Goal: Task Accomplishment & Management: Complete application form

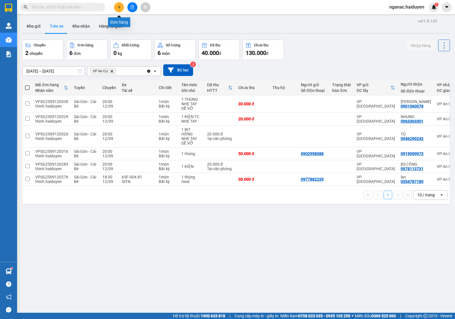
click at [118, 4] on button at bounding box center [119, 7] width 10 height 10
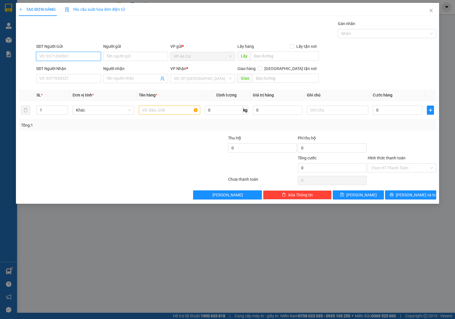
drag, startPoint x: 64, startPoint y: 58, endPoint x: 46, endPoint y: 45, distance: 22.8
click at [61, 57] on input "SĐT Người Gửi" at bounding box center [68, 56] width 65 height 9
click at [60, 69] on div "0799514949 - GẤM" at bounding box center [68, 68] width 58 height 6
type input "0799514949"
type input "GẤM"
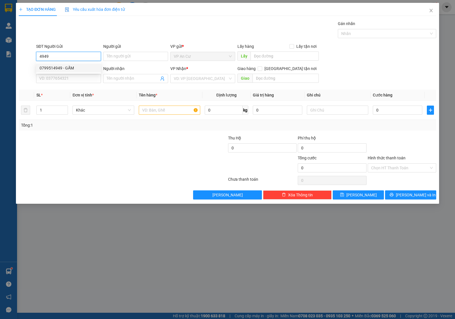
type input "0909620326"
type input "KHÂM"
type input "20.000"
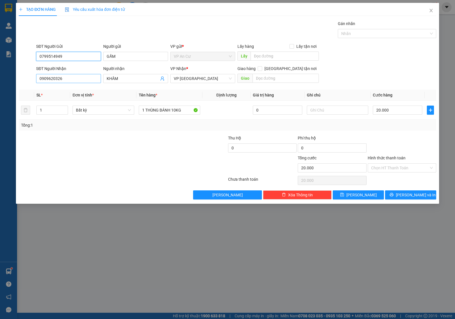
type input "0799514949"
drag, startPoint x: 70, startPoint y: 77, endPoint x: 1, endPoint y: 86, distance: 69.3
click at [3, 87] on div "TẠO ĐƠN HÀNG Yêu cầu xuất hóa đơn điện tử Transit Pickup Surcharge Ids Transit …" at bounding box center [227, 159] width 455 height 319
type input "0934111394"
click at [70, 90] on div "0934111394 - [PERSON_NAME]" at bounding box center [68, 90] width 58 height 6
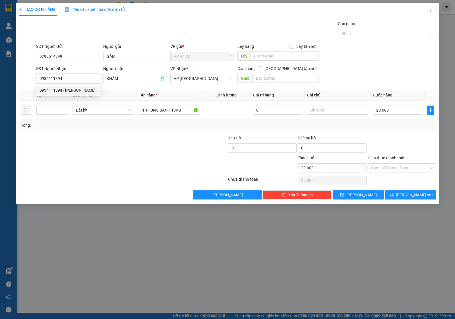
type input "TRINH"
type input "80.000"
type input "0934111394"
click at [47, 109] on input "4" at bounding box center [52, 110] width 31 height 9
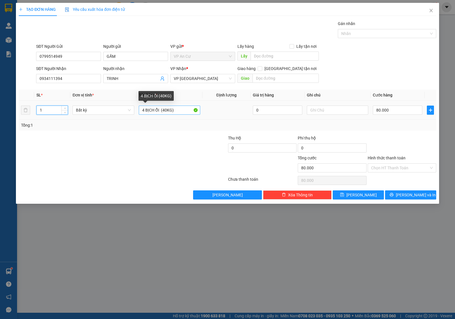
type input "1"
drag, startPoint x: 176, startPoint y: 109, endPoint x: 103, endPoint y: 120, distance: 74.1
click at [105, 120] on div "SL * Đơn vị tính * Tên hàng * Định lượng Giá trị hàng Ghi chú Cước hàng 1 Bất k…" at bounding box center [227, 110] width 417 height 41
type input "0"
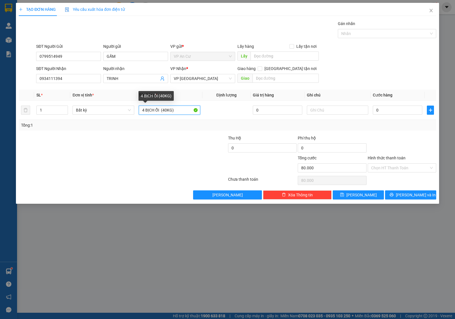
type input "0"
type input "1 THÙNG BÁNH"
click at [384, 110] on input "0" at bounding box center [397, 109] width 49 height 9
type input "2"
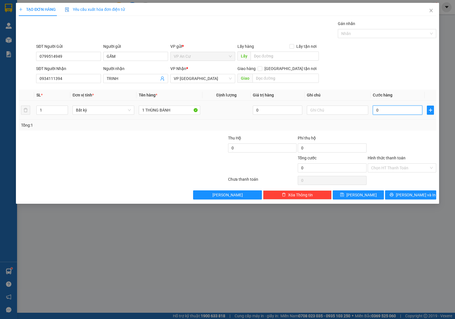
type input "2"
type input "20"
type input "200"
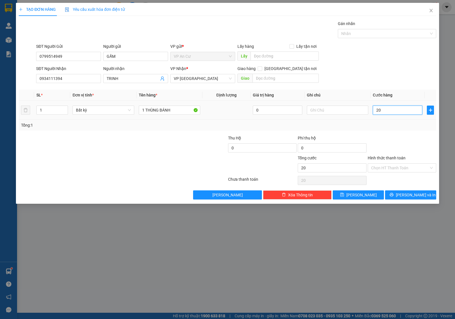
type input "200"
type input "2.000"
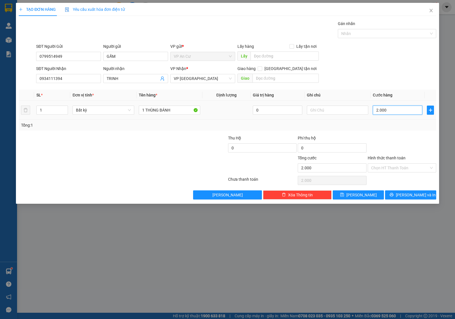
type input "20.000"
click at [407, 196] on span "[PERSON_NAME] và In" at bounding box center [416, 195] width 40 height 6
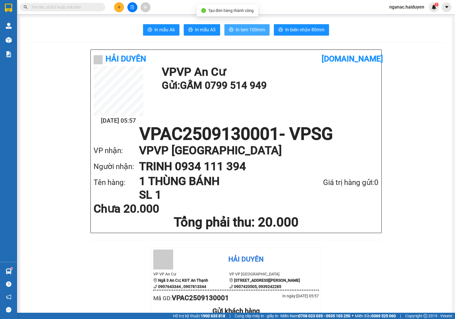
click at [244, 28] on span "In tem 100mm" at bounding box center [250, 29] width 29 height 7
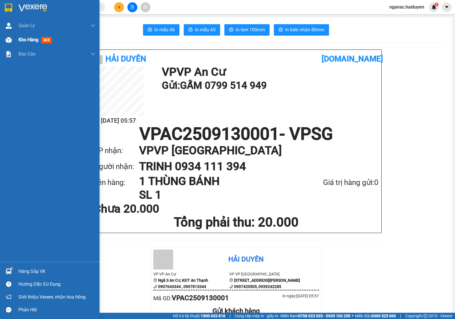
click at [22, 37] on span "Kho hàng" at bounding box center [28, 39] width 20 height 5
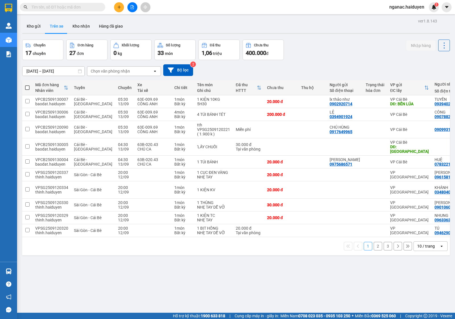
click at [120, 67] on div "Chọn văn phòng nhận" at bounding box center [119, 70] width 65 height 9
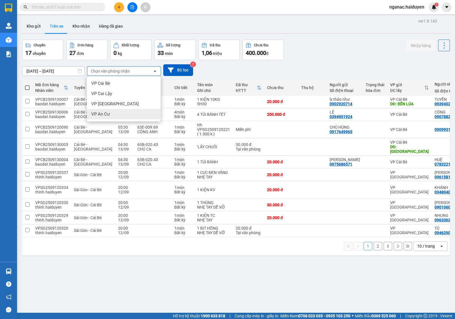
click at [115, 115] on div "VP An Cư" at bounding box center [124, 114] width 74 height 10
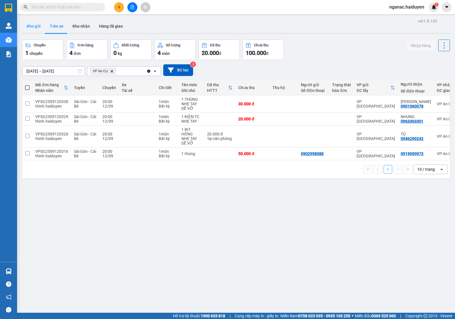
click at [36, 27] on button "Kho gửi" at bounding box center [33, 26] width 23 height 14
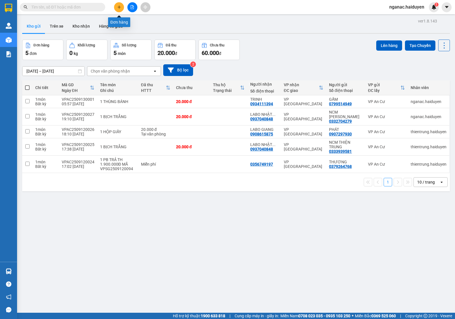
click at [119, 7] on icon "plus" at bounding box center [119, 7] width 4 height 4
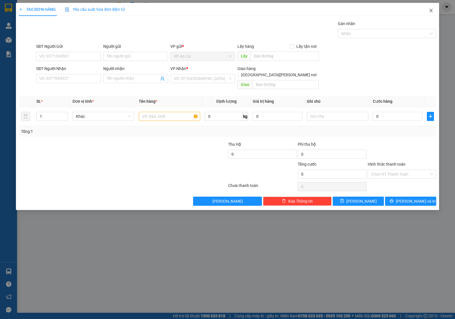
click at [431, 10] on icon "close" at bounding box center [430, 10] width 5 height 5
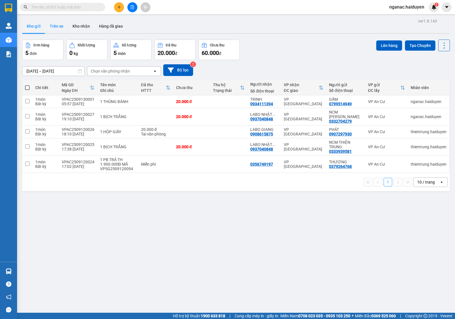
click at [59, 23] on button "Trên xe" at bounding box center [56, 26] width 23 height 14
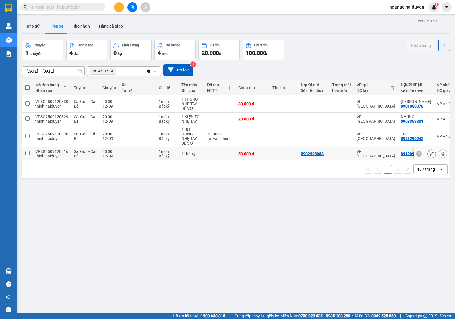
click at [43, 151] on div "VPSG2509120316" at bounding box center [51, 151] width 33 height 5
checkbox input "true"
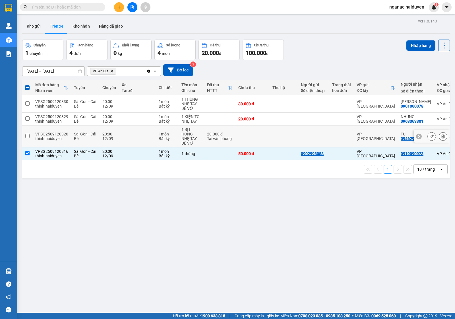
click at [43, 132] on div "VPSG2509120320" at bounding box center [51, 134] width 33 height 5
checkbox input "true"
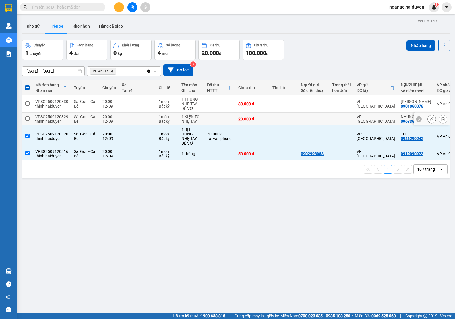
click at [42, 117] on div "VPSG2509120329" at bounding box center [51, 116] width 33 height 5
checkbox input "true"
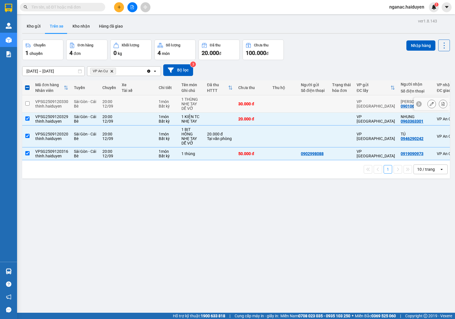
click at [48, 101] on div "VPSG2509120330" at bounding box center [51, 101] width 33 height 5
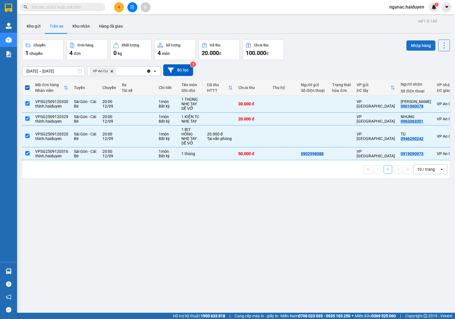
click at [411, 41] on button "Nhập hàng" at bounding box center [420, 45] width 29 height 10
checkbox input "false"
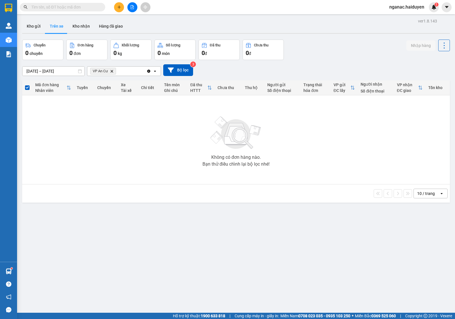
click at [59, 9] on input "text" at bounding box center [64, 7] width 67 height 6
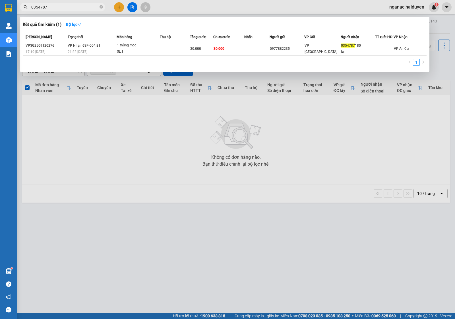
type input "0354787"
click at [170, 140] on div at bounding box center [227, 159] width 455 height 319
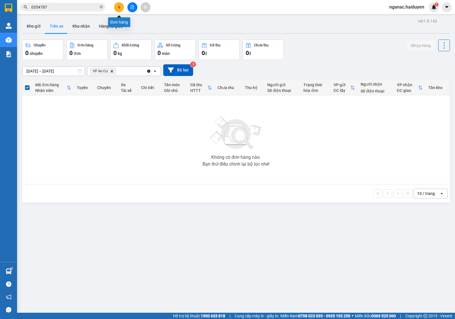
click at [119, 9] on icon "plus" at bounding box center [119, 6] width 0 height 3
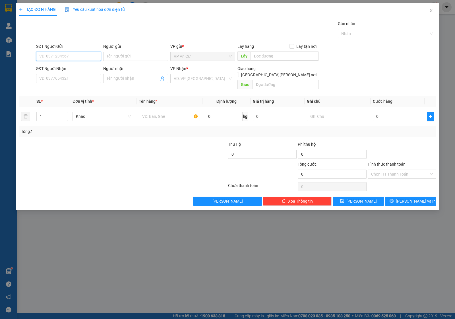
click at [66, 57] on input "SĐT Người Gửi" at bounding box center [68, 56] width 65 height 9
click at [70, 67] on div "0327979966 - HẢI" at bounding box center [68, 68] width 58 height 6
type input "0327979966"
type input "HẢI"
type input "0337278282"
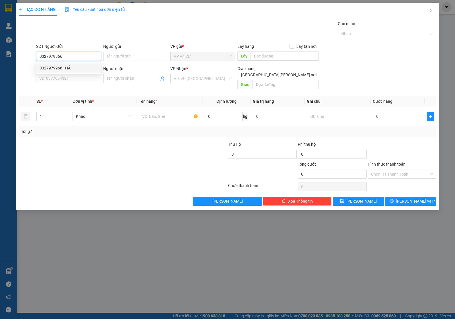
type input "MAI"
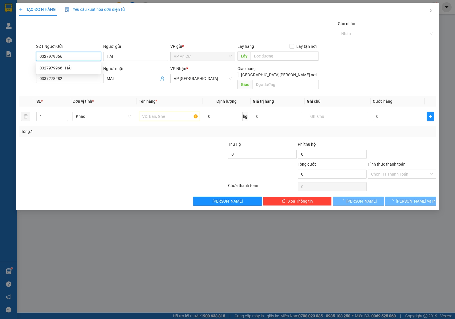
type input "20.000"
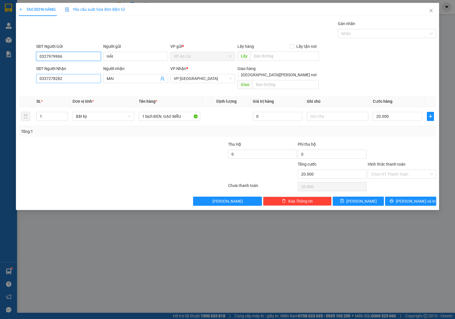
type input "0327979966"
drag, startPoint x: 66, startPoint y: 77, endPoint x: 0, endPoint y: 92, distance: 68.0
click at [6, 94] on div "TẠO ĐƠN HÀNG Yêu cầu xuất hóa đơn điện tử Transit Pickup Surcharge Ids Transit …" at bounding box center [227, 159] width 455 height 319
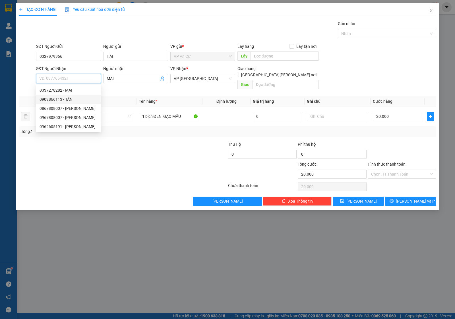
click at [50, 98] on div "0909866113 - TÂN" at bounding box center [68, 99] width 58 height 6
type input "0909866113"
type input "TÂN"
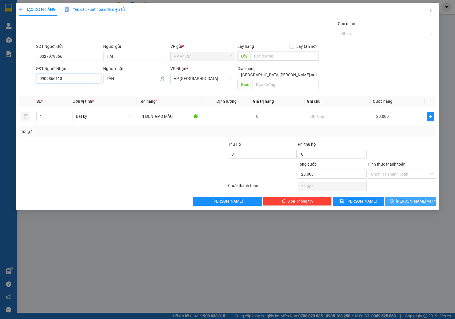
type input "0909866113"
drag, startPoint x: 414, startPoint y: 195, endPoint x: 409, endPoint y: 193, distance: 5.4
click at [413, 198] on span "[PERSON_NAME] và In" at bounding box center [416, 201] width 40 height 6
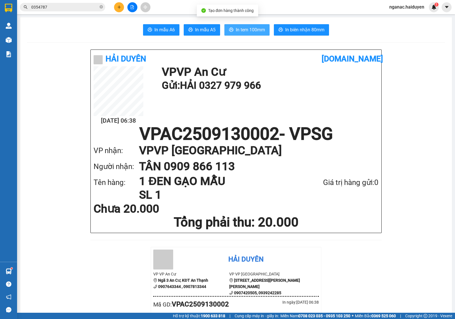
click at [245, 29] on span "In tem 100mm" at bounding box center [250, 29] width 29 height 7
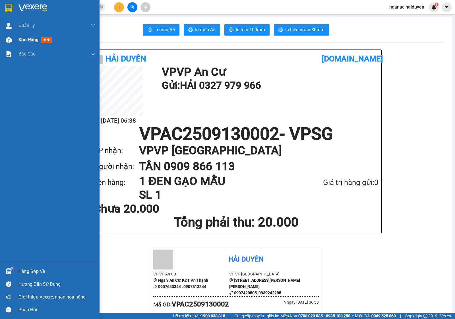
click at [22, 38] on span "Kho hàng" at bounding box center [28, 39] width 20 height 5
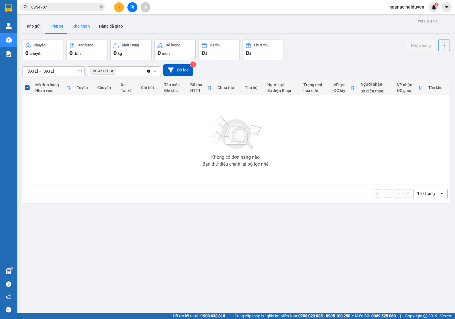
click at [85, 25] on button "Kho nhận" at bounding box center [81, 26] width 26 height 14
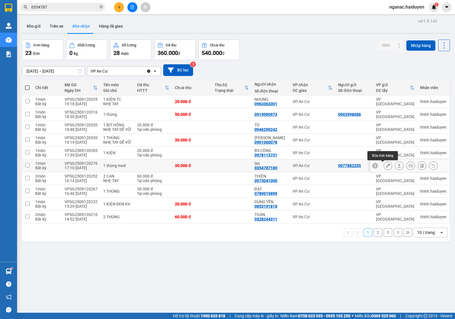
click at [384, 166] on button at bounding box center [388, 166] width 8 height 10
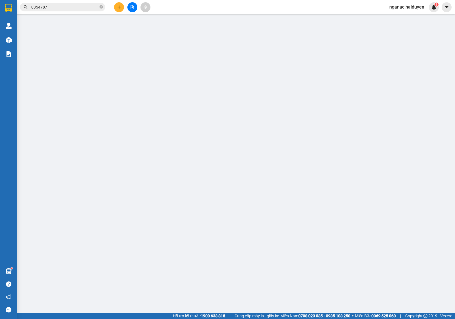
type input "0977882235"
type input "0354787180"
type input "lan"
type input "30.000"
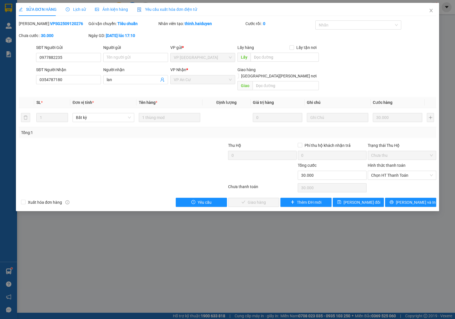
click at [384, 164] on div "Hình thức thanh toán" at bounding box center [401, 166] width 68 height 9
click at [391, 171] on span "Chọn HT Thanh Toán" at bounding box center [402, 175] width 62 height 9
click at [390, 182] on div "Tại văn phòng" at bounding box center [402, 180] width 62 height 6
type input "0"
click at [260, 199] on span "Lưu và Giao hàng" at bounding box center [277, 202] width 77 height 6
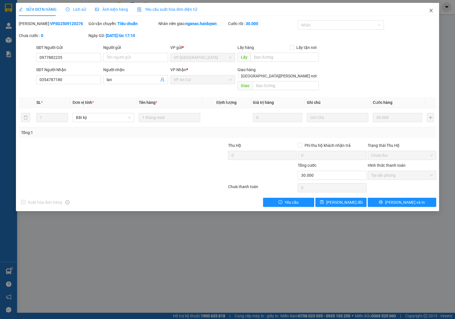
click at [428, 9] on icon "close" at bounding box center [430, 10] width 5 height 5
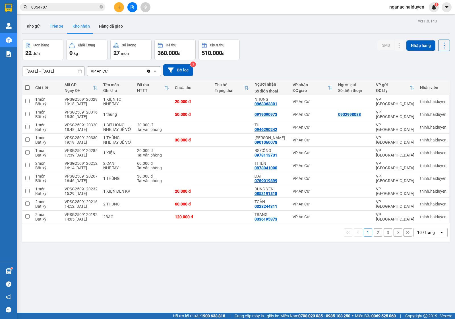
click at [53, 22] on button "Trên xe" at bounding box center [56, 26] width 23 height 14
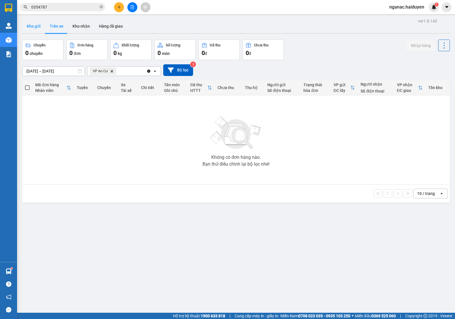
click at [30, 24] on button "Kho gửi" at bounding box center [33, 26] width 23 height 14
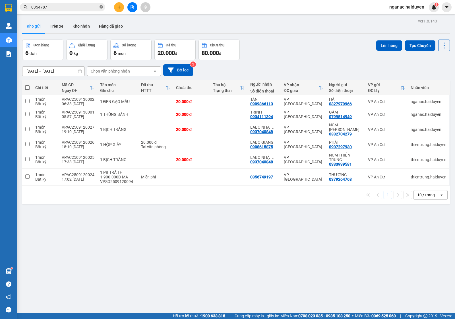
click at [100, 9] on span at bounding box center [100, 7] width 3 height 5
click at [80, 160] on div "17:38 12/09" at bounding box center [78, 161] width 33 height 5
checkbox input "true"
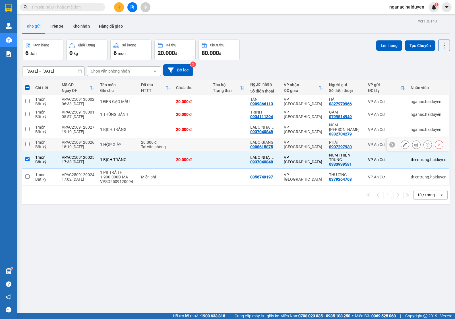
click at [90, 138] on td "VPAC2509120026 18:10 12/09" at bounding box center [78, 144] width 38 height 13
checkbox input "true"
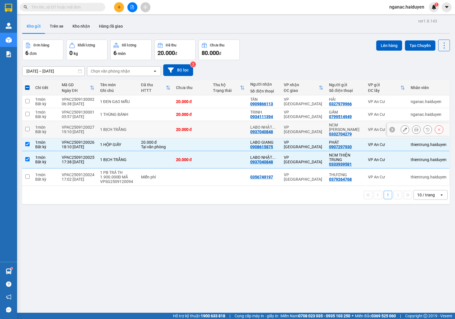
click at [100, 129] on div "1 BỊCH TRẮNG" at bounding box center [117, 129] width 35 height 5
checkbox input "true"
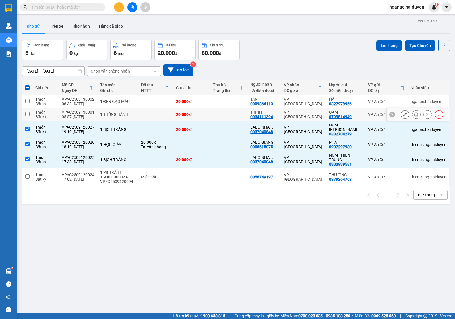
click at [101, 117] on td "1 THÙNG BÁNH" at bounding box center [117, 114] width 41 height 13
checkbox input "true"
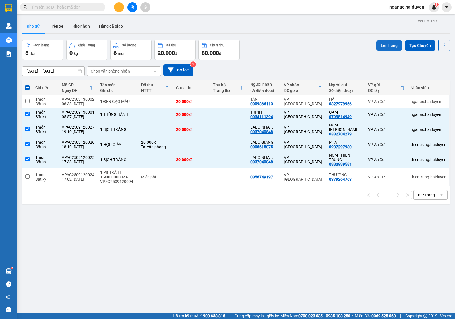
click at [383, 42] on button "Lên hàng" at bounding box center [389, 45] width 26 height 10
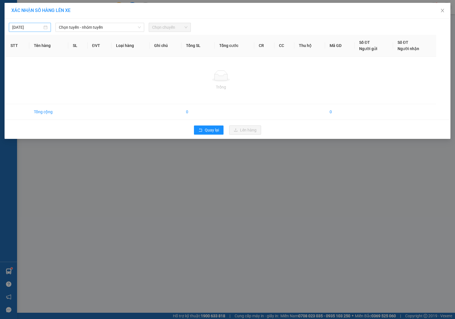
click at [34, 26] on input "[DATE]" at bounding box center [27, 27] width 30 height 6
type input "[DATE]"
click at [79, 67] on div "13" at bounding box center [78, 69] width 7 height 7
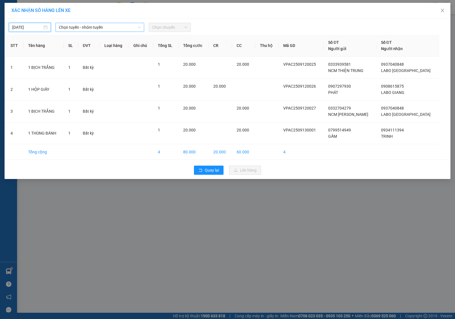
click at [102, 25] on span "Chọn tuyến - nhóm tuyến" at bounding box center [100, 27] width 82 height 9
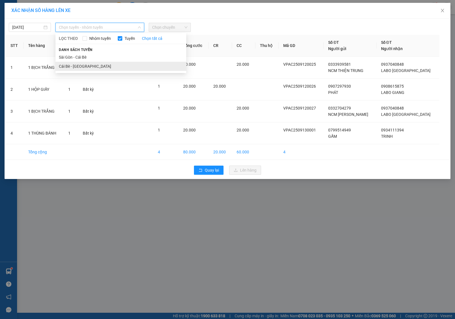
click at [103, 64] on li "Cái Bè - Sài Gòn" at bounding box center [120, 66] width 131 height 9
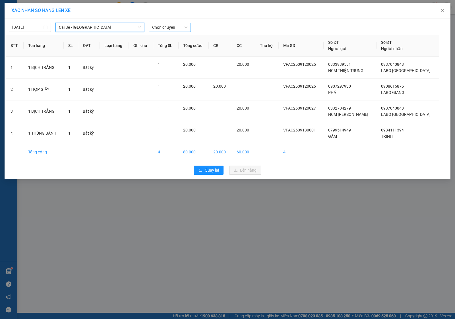
click at [166, 26] on span "Chọn chuyến" at bounding box center [169, 27] width 35 height 9
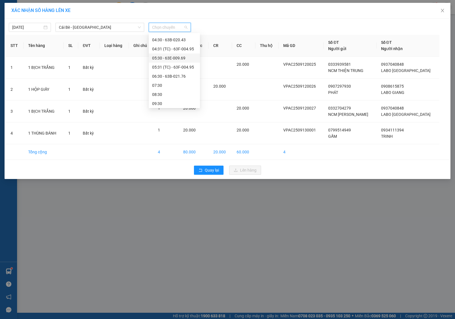
scroll to position [36, 0]
click at [179, 60] on div "05:31 (TC) - 63F-004.95" at bounding box center [174, 58] width 44 height 6
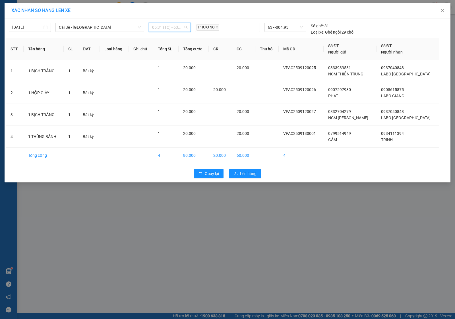
click at [179, 26] on span "05:31 (TC) - 63F-004.95" at bounding box center [169, 27] width 35 height 9
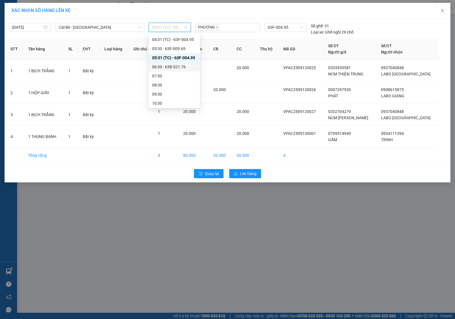
click at [172, 67] on div "06:30 - 63B-021.76" at bounding box center [174, 67] width 44 height 6
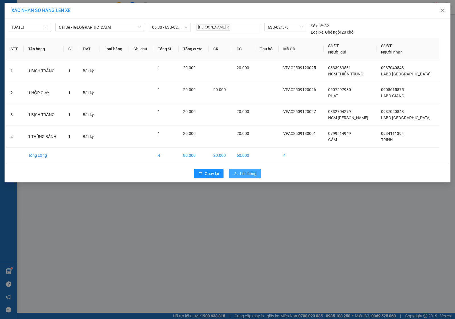
click at [242, 173] on span "Lên hàng" at bounding box center [248, 173] width 16 height 6
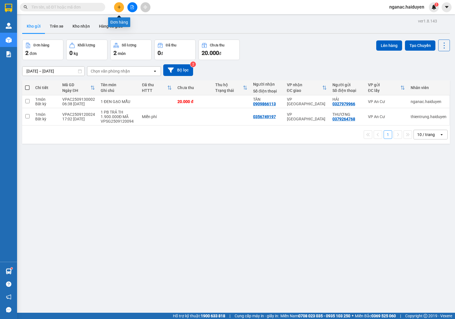
click at [118, 4] on button at bounding box center [119, 7] width 10 height 10
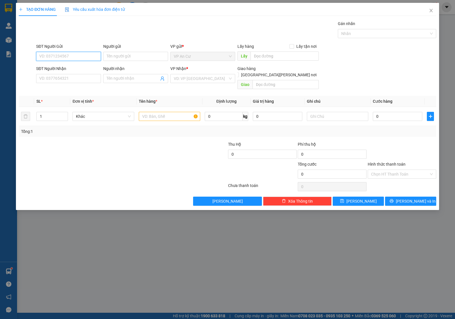
click at [64, 56] on input "SĐT Người Gửi" at bounding box center [68, 56] width 65 height 9
click at [68, 66] on div "0327979966 - HẢI" at bounding box center [68, 68] width 58 height 6
type input "0327979966"
type input "HẢI"
type input "0909866113"
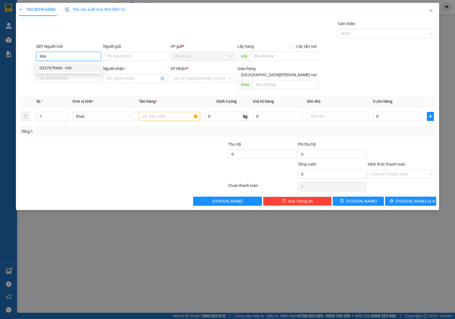
type input "TÂN"
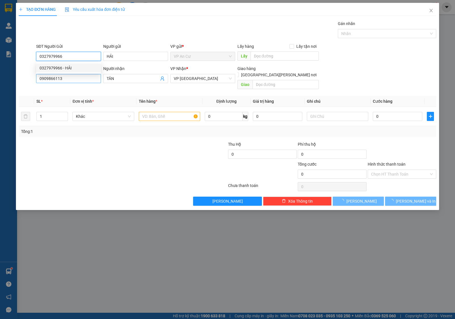
type input "20.000"
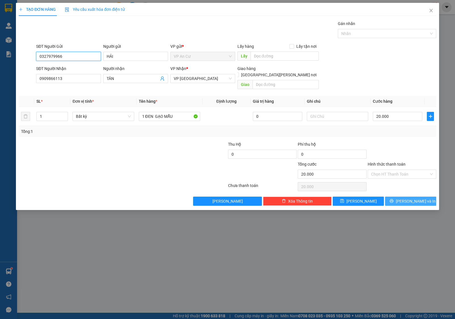
type input "0327979966"
click at [407, 198] on span "[PERSON_NAME] và In" at bounding box center [416, 201] width 40 height 6
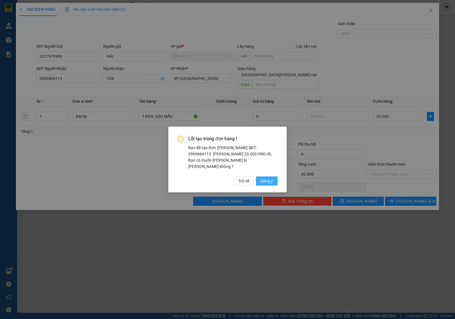
click at [266, 178] on span "Đồng ý" at bounding box center [266, 181] width 13 height 6
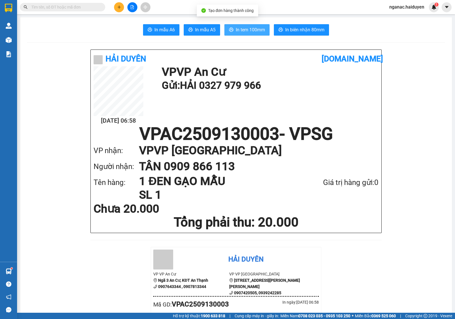
click at [240, 31] on span "In tem 100mm" at bounding box center [250, 29] width 29 height 7
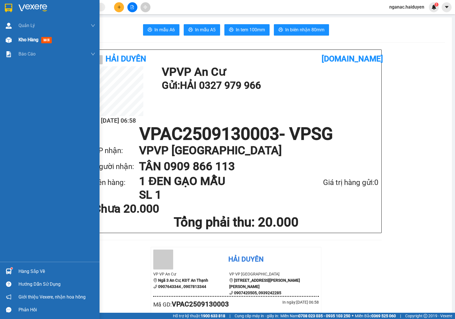
click at [22, 38] on span "Kho hàng" at bounding box center [28, 39] width 20 height 5
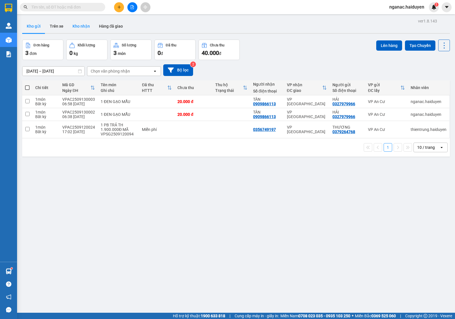
click at [78, 27] on button "Kho nhận" at bounding box center [81, 26] width 26 height 14
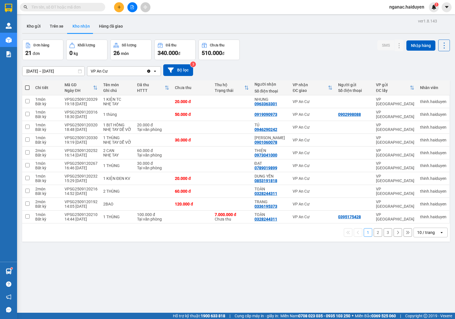
click at [373, 233] on button "2" at bounding box center [377, 232] width 9 height 9
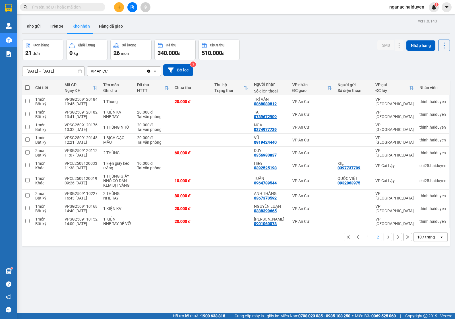
click at [50, 6] on input "text" at bounding box center [64, 7] width 67 height 6
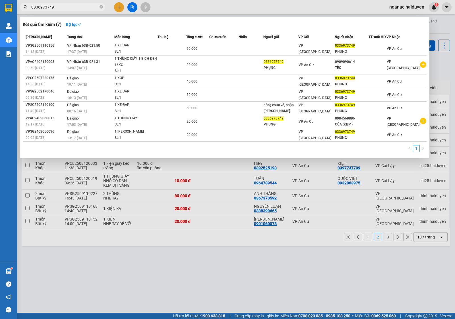
type input "0336973749"
click at [193, 266] on div at bounding box center [227, 159] width 455 height 319
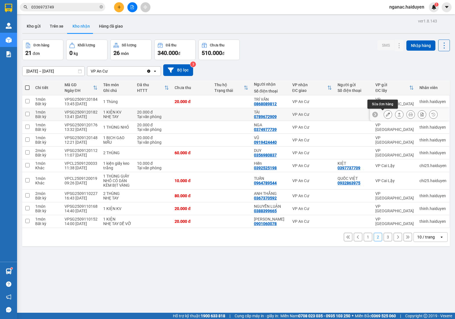
click at [386, 113] on icon at bounding box center [388, 114] width 4 height 4
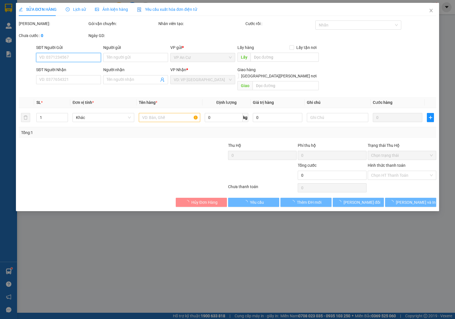
type input "0789672909"
type input "TÀI"
type input "20.000"
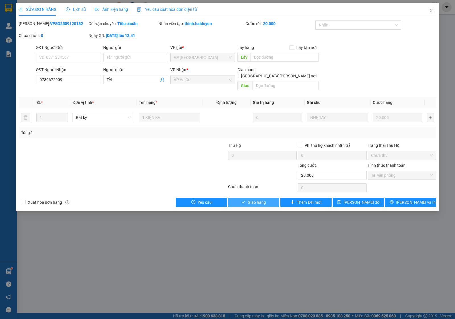
click at [256, 199] on span "Giao hàng" at bounding box center [256, 202] width 18 height 6
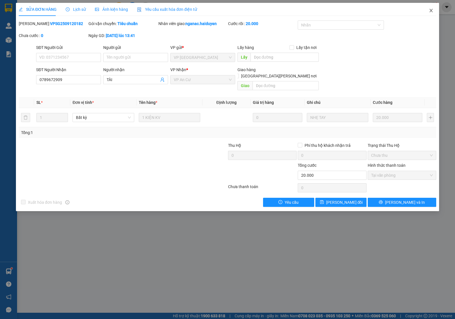
click at [431, 9] on icon "close" at bounding box center [430, 10] width 5 height 5
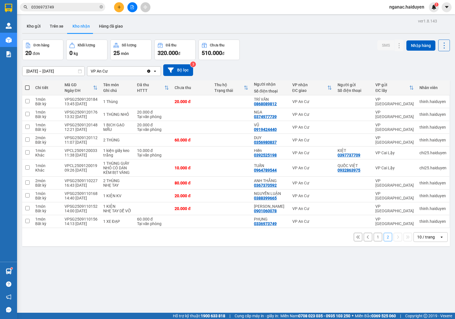
click at [373, 236] on button "1" at bounding box center [377, 236] width 9 height 9
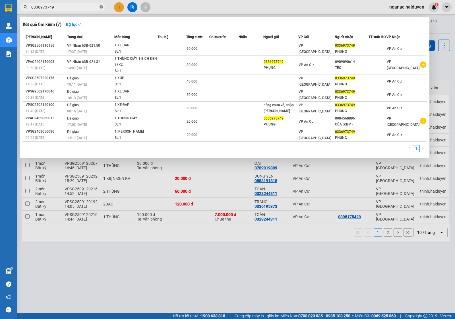
click at [101, 9] on icon "close-circle" at bounding box center [100, 6] width 3 height 3
